Goal: Navigation & Orientation: Find specific page/section

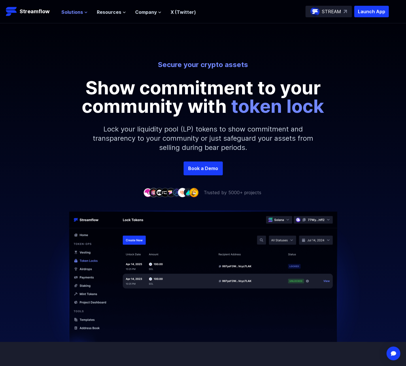
click at [82, 10] on span "Solutions" at bounding box center [72, 12] width 22 height 7
click at [104, 13] on span "Resources" at bounding box center [109, 12] width 24 height 7
click at [104, 14] on span "Resources" at bounding box center [109, 12] width 24 height 7
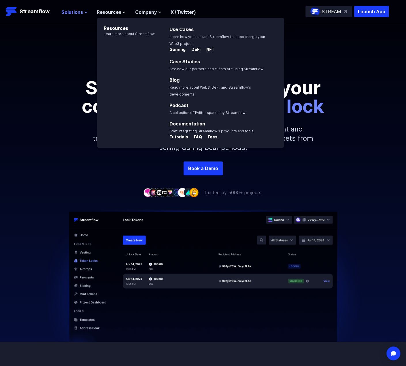
click at [69, 13] on span "Solutions" at bounding box center [72, 12] width 22 height 7
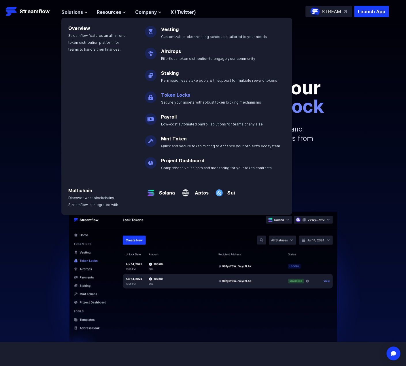
click at [186, 94] on link "Token Locks" at bounding box center [175, 95] width 29 height 6
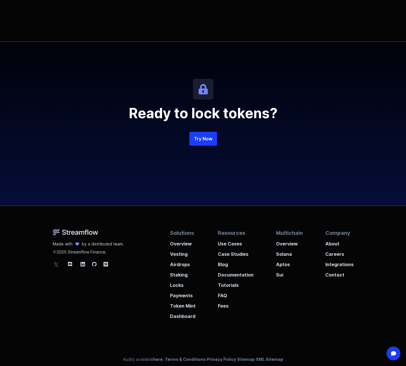
scroll to position [1231, 0]
